Goal: Task Accomplishment & Management: Complete application form

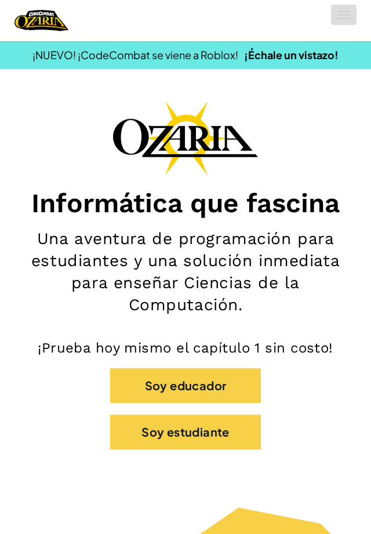
click at [353, 21] on button "[MEDICAL_DATA] la navigación" at bounding box center [343, 15] width 25 height 20
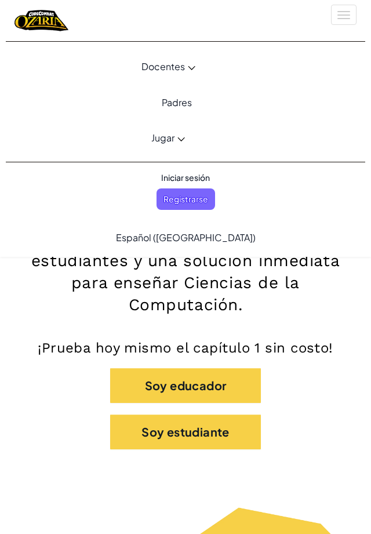
click at [202, 176] on span "Iniciar sesión" at bounding box center [185, 177] width 63 height 21
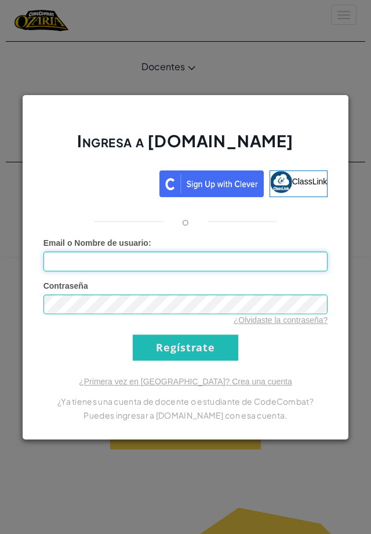
click at [245, 264] on input "Email o Nombre de usuario :" at bounding box center [185, 262] width 285 height 20
click at [248, 263] on input "Email o Nombre de usuario :" at bounding box center [185, 262] width 285 height 20
type input "[PERSON_NAME]"
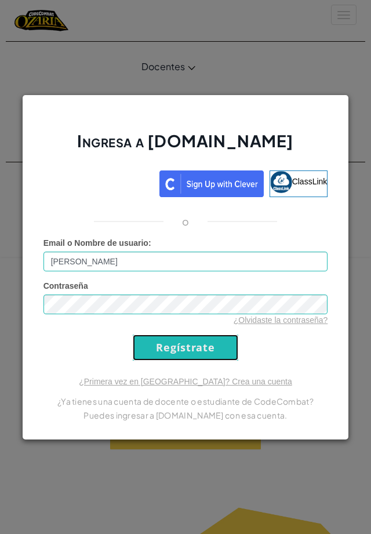
click at [227, 351] on input "Regístrate" at bounding box center [185, 347] width 105 height 26
